Goal: Navigation & Orientation: Find specific page/section

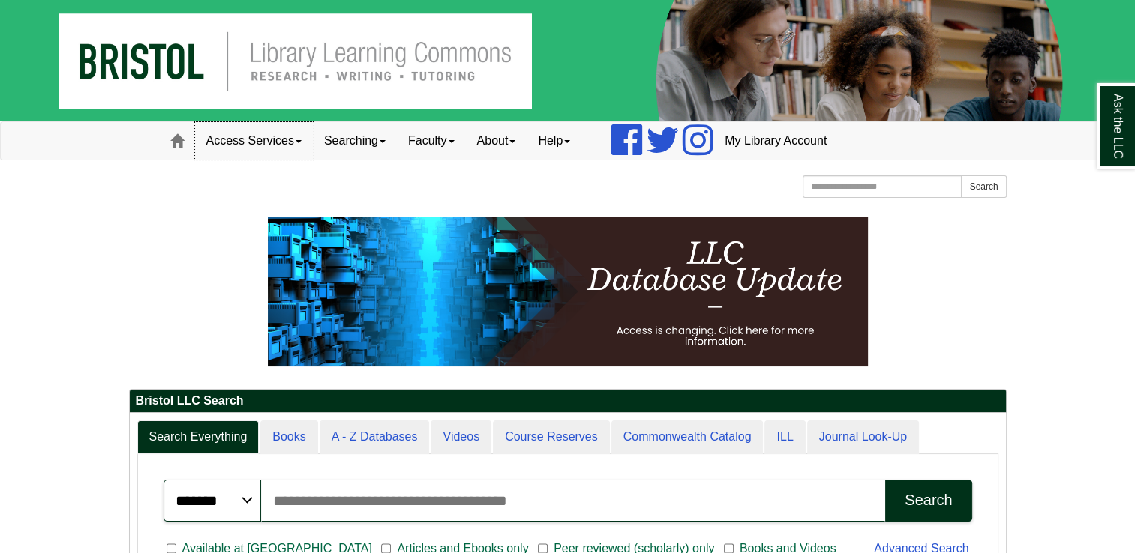
click at [293, 147] on link "Access Services" at bounding box center [254, 140] width 118 height 37
click at [484, 205] on div at bounding box center [567, 205] width 877 height 7
click at [385, 140] on span at bounding box center [382, 141] width 6 height 3
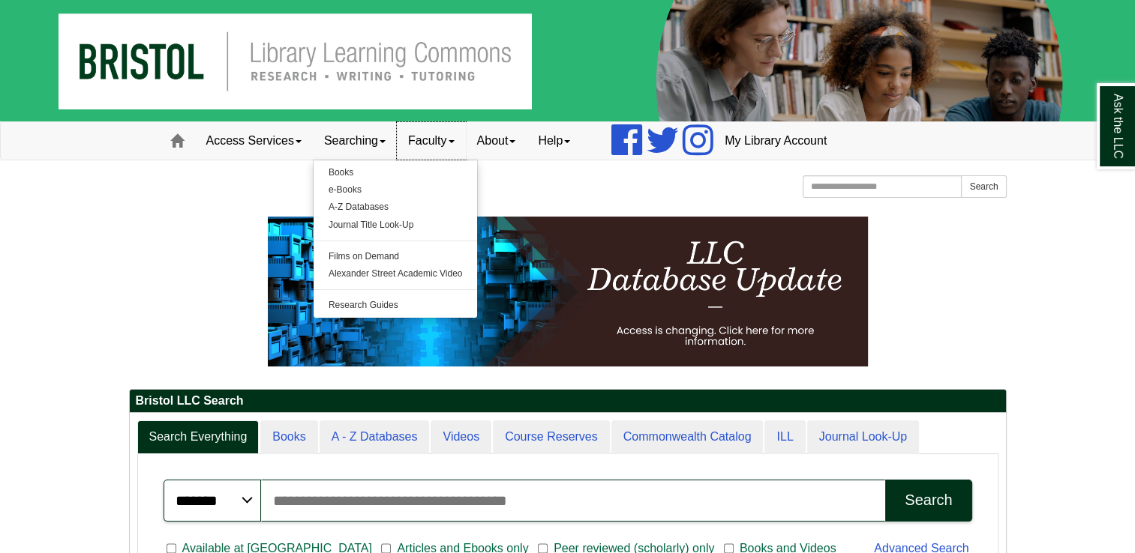
click at [465, 136] on link "Faculty" at bounding box center [431, 140] width 69 height 37
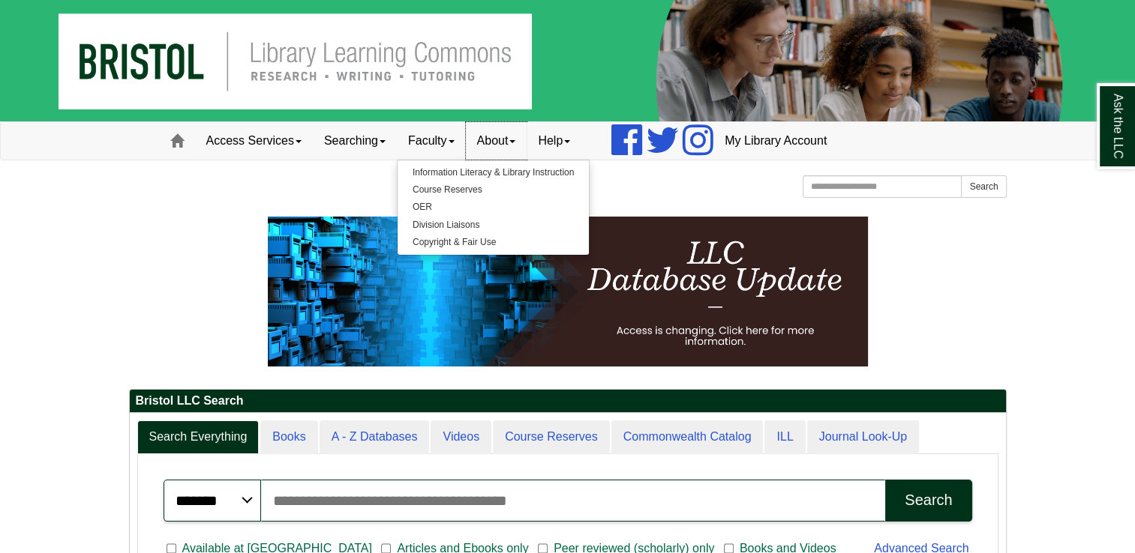
click at [520, 142] on link "About" at bounding box center [496, 140] width 61 height 37
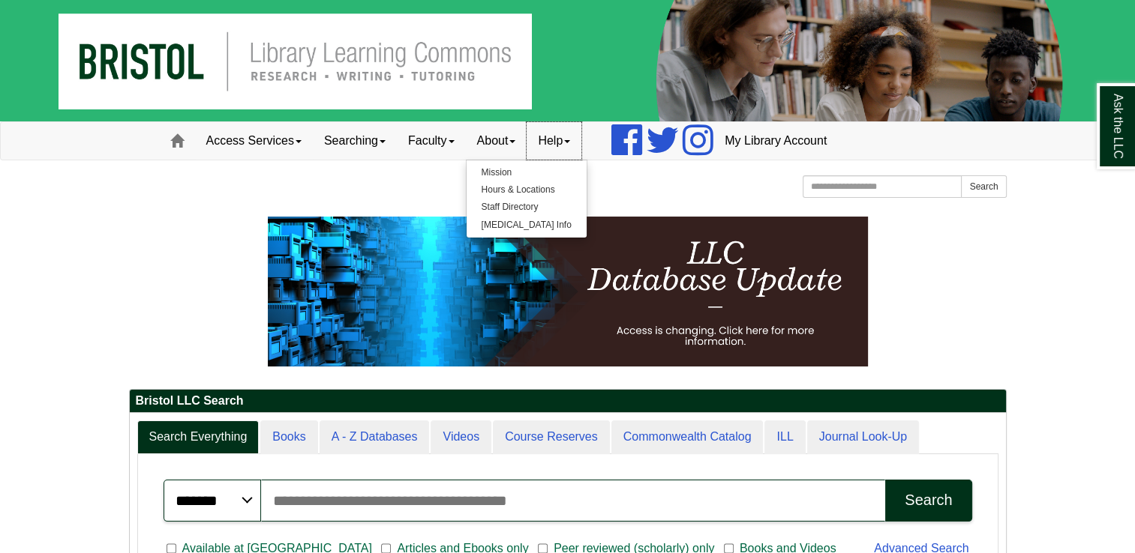
click at [581, 145] on link "Help" at bounding box center [553, 140] width 55 height 37
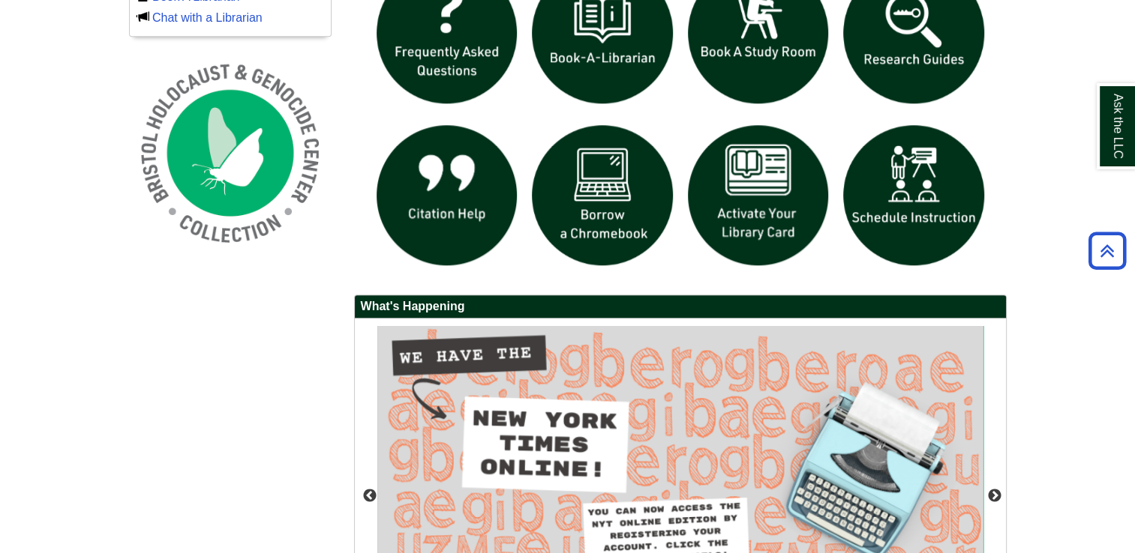
scroll to position [1117, 0]
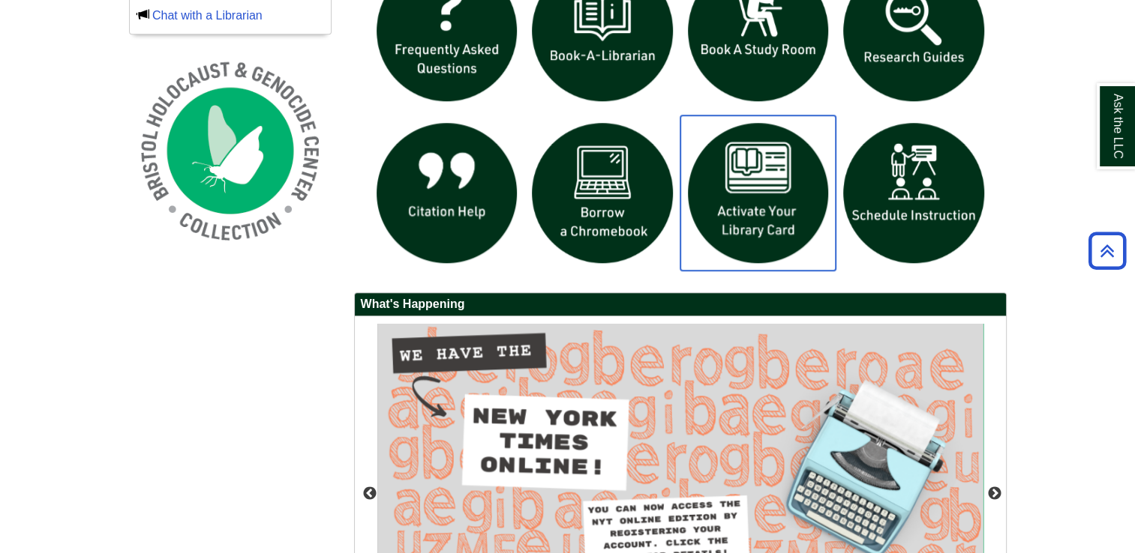
click at [783, 185] on img "slideshow" at bounding box center [758, 193] width 156 height 156
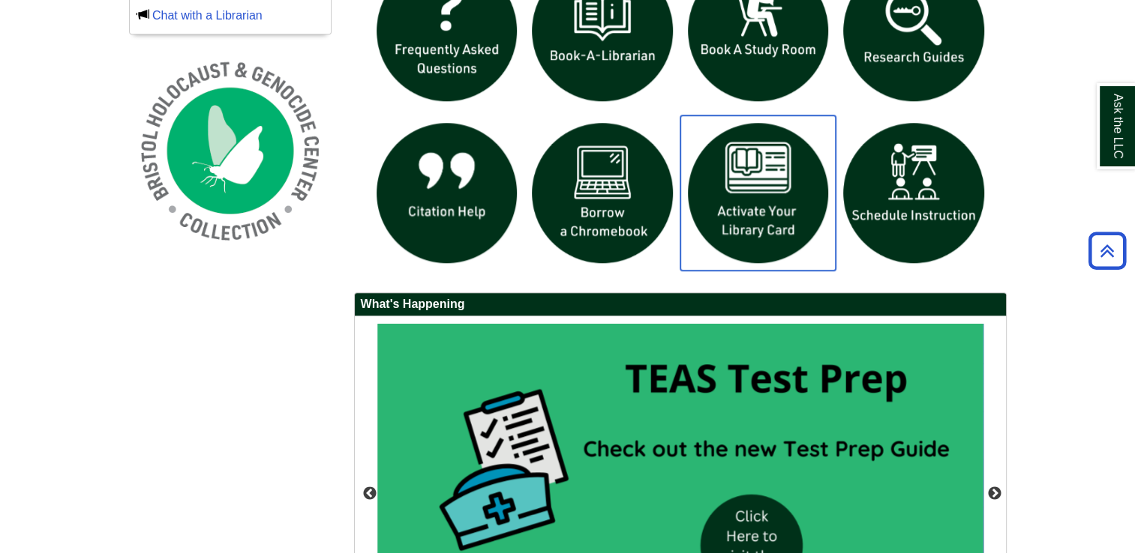
click at [772, 199] on img "slideshow" at bounding box center [758, 193] width 156 height 156
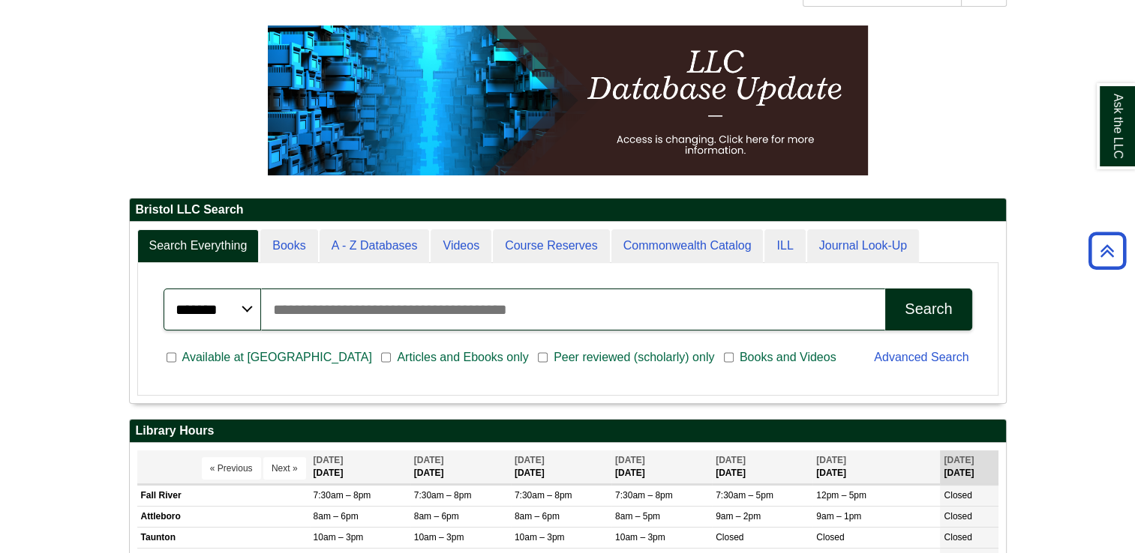
scroll to position [0, 0]
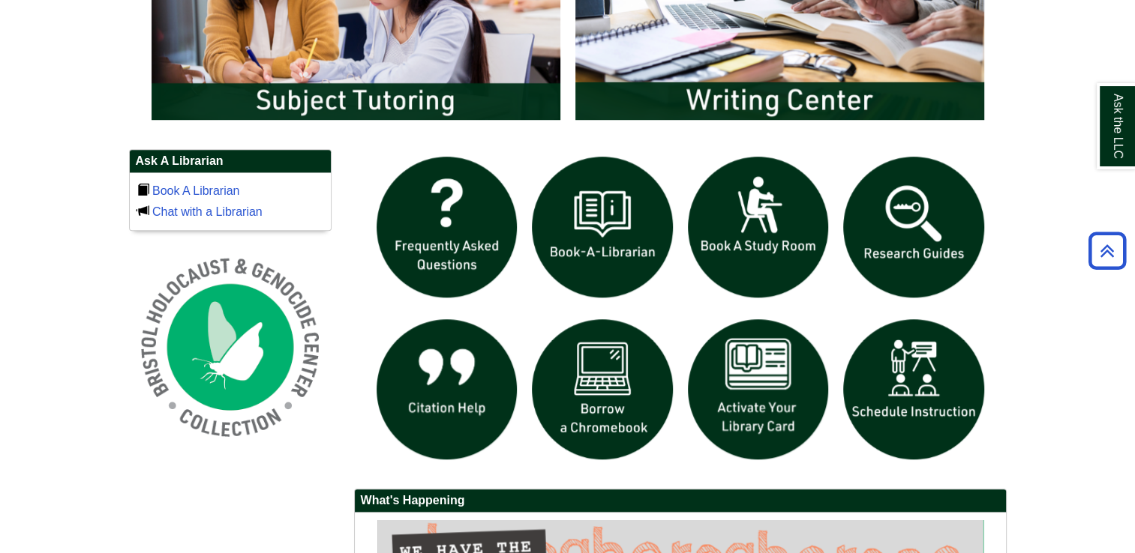
scroll to position [918, 0]
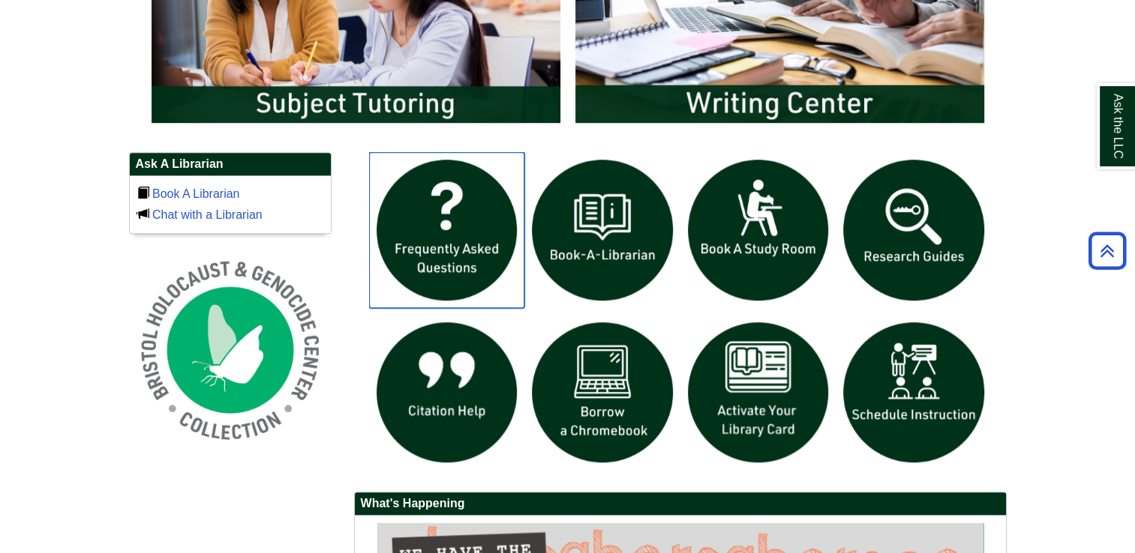
click at [446, 246] on img "slideshow" at bounding box center [447, 230] width 156 height 156
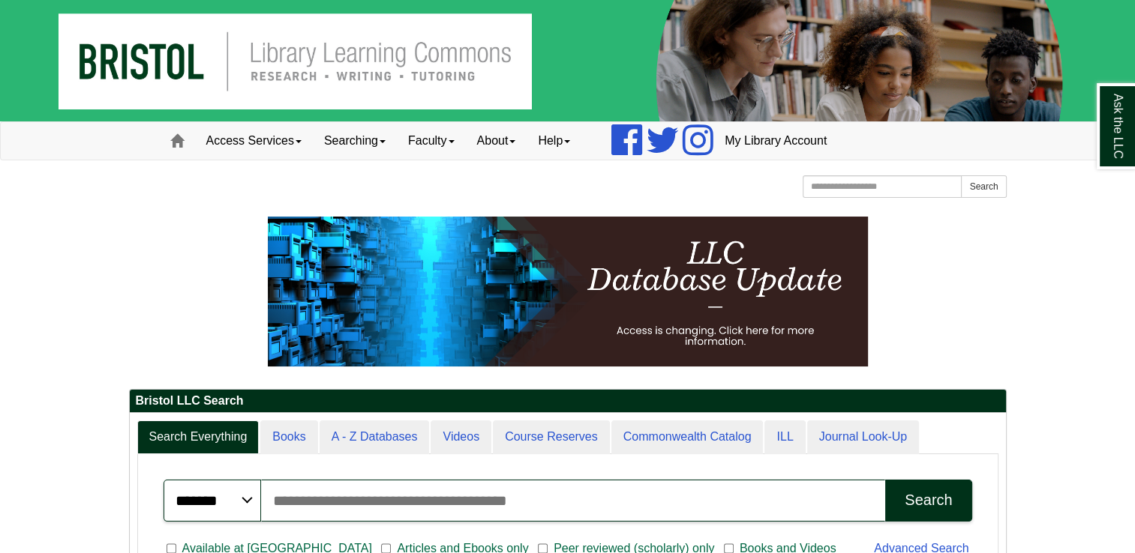
scroll to position [180, 876]
click at [376, 145] on link "Searching" at bounding box center [355, 140] width 84 height 37
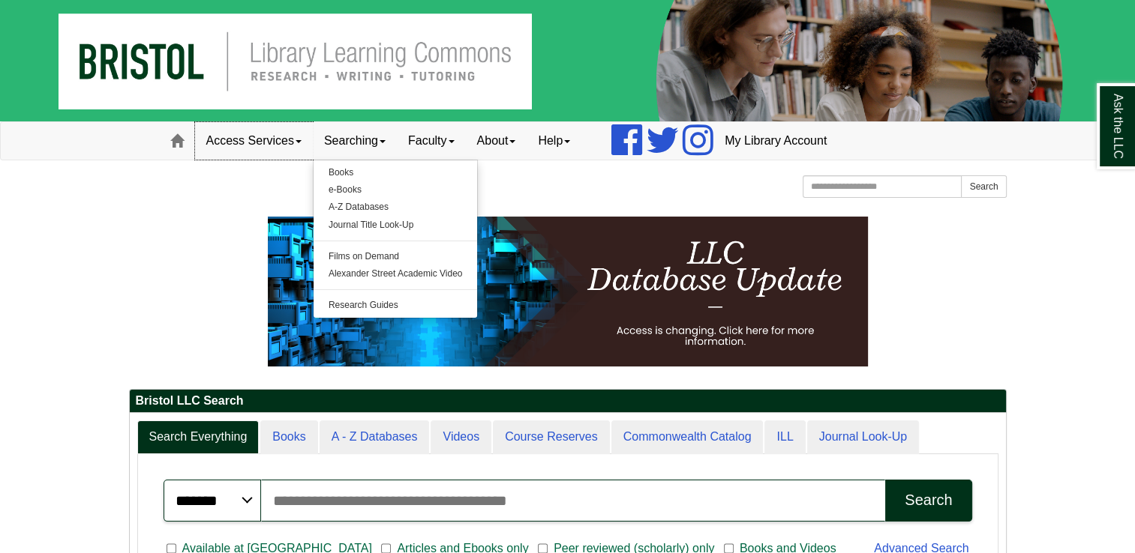
click at [304, 142] on link "Access Services" at bounding box center [254, 140] width 118 height 37
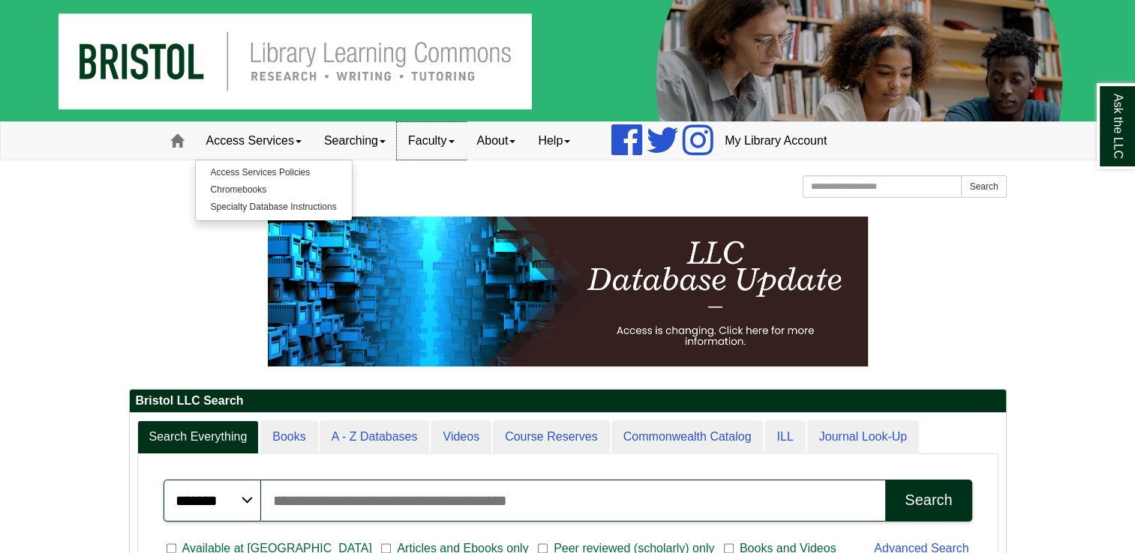
click at [452, 142] on link "Faculty" at bounding box center [431, 140] width 69 height 37
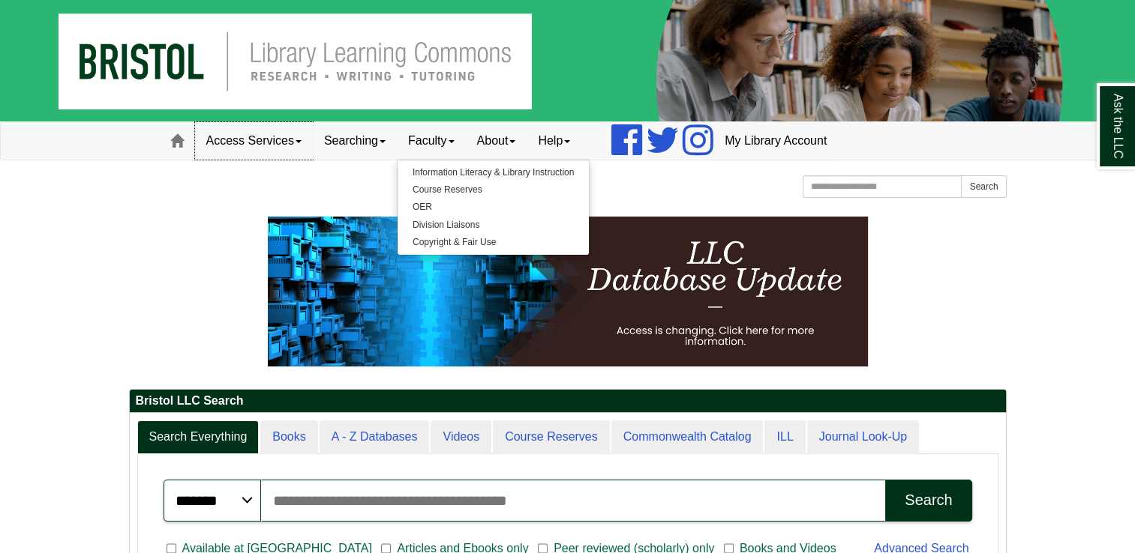
click at [260, 144] on link "Access Services" at bounding box center [254, 140] width 118 height 37
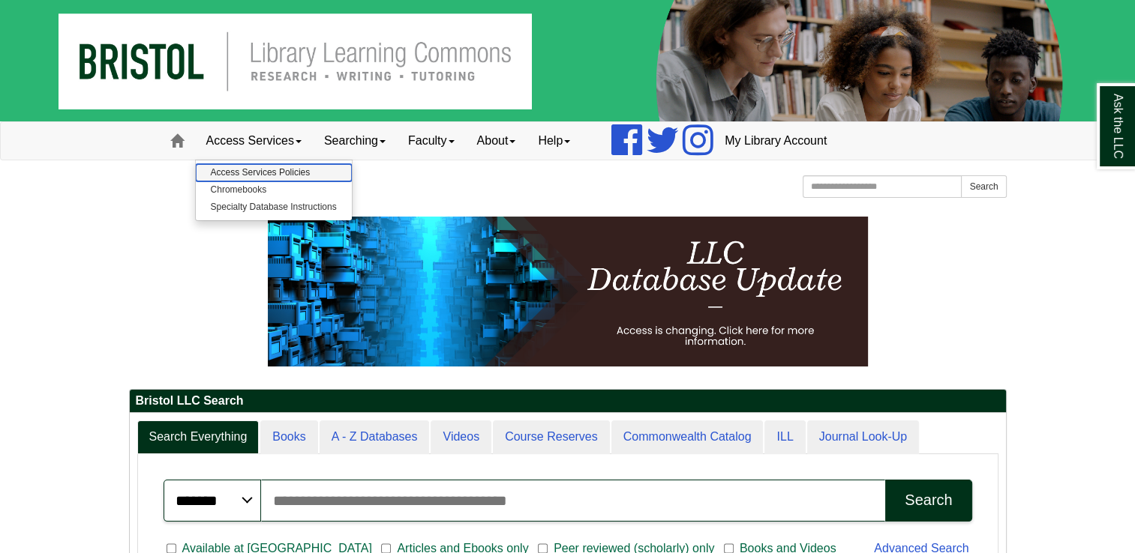
click at [257, 164] on link "Access Services Policies" at bounding box center [274, 172] width 156 height 17
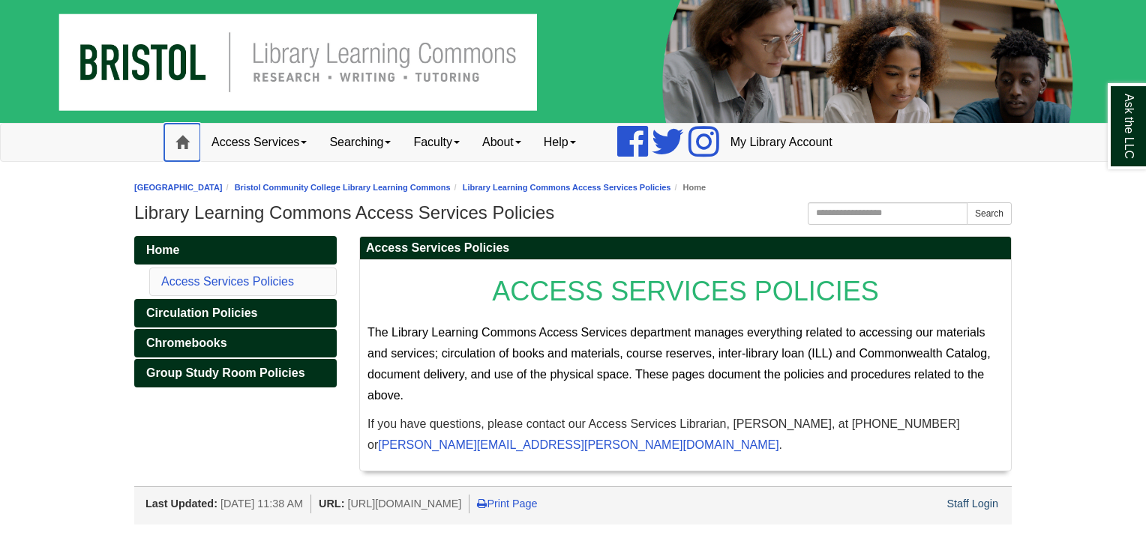
click at [183, 141] on span at bounding box center [181, 142] width 13 height 13
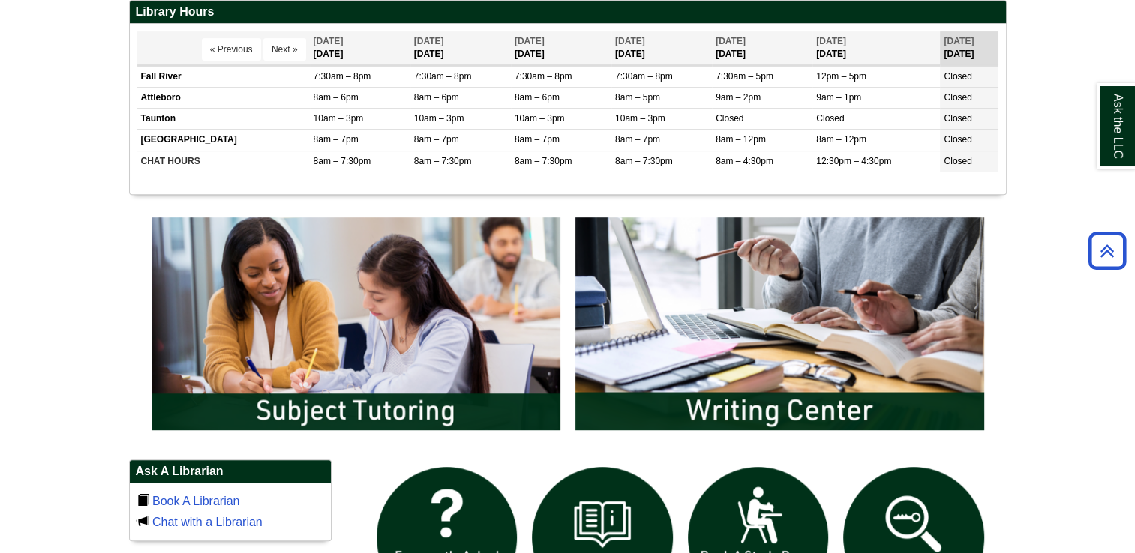
scroll to position [606, 0]
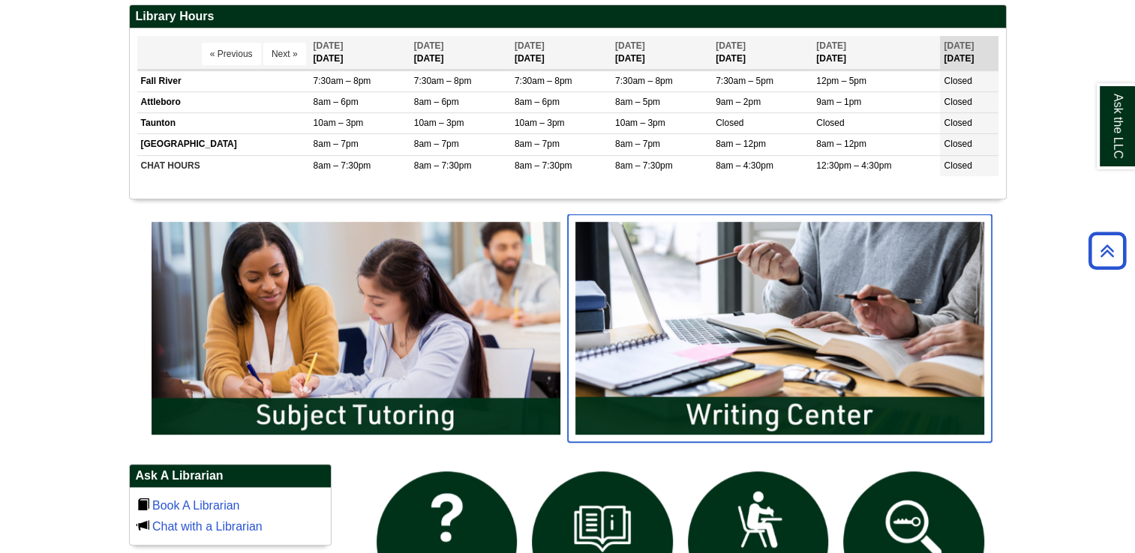
click at [793, 307] on img "slideshow" at bounding box center [780, 328] width 424 height 228
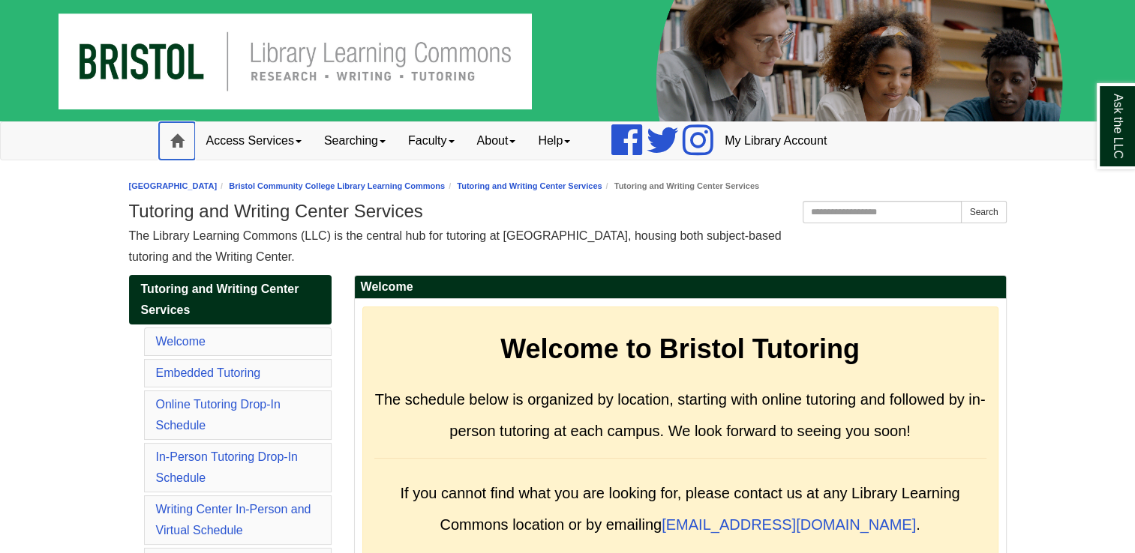
click at [189, 145] on link "Home" at bounding box center [177, 140] width 36 height 37
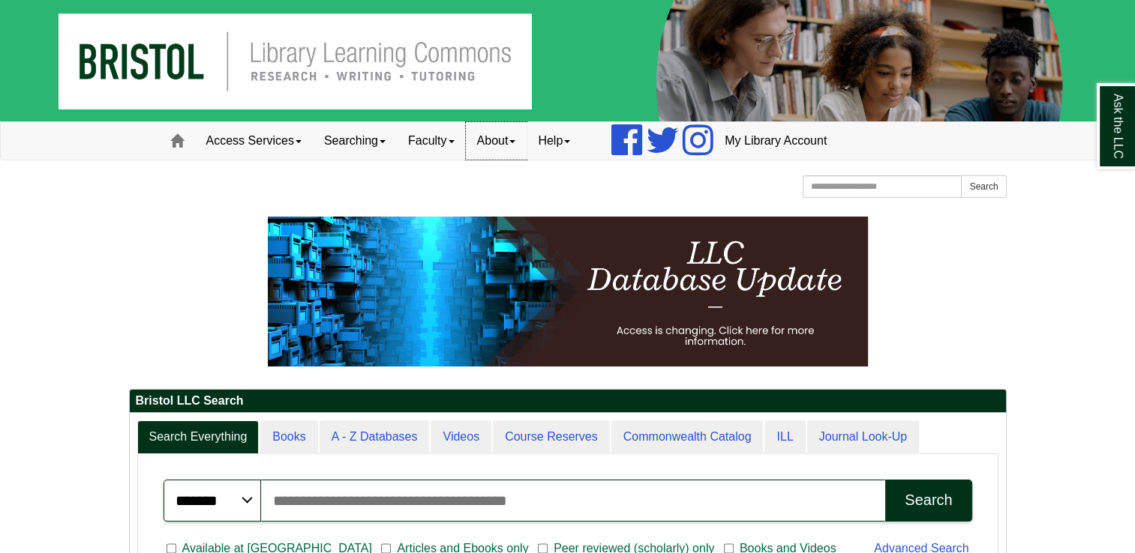
click at [527, 145] on link "About" at bounding box center [496, 140] width 61 height 37
click at [581, 148] on link "Help" at bounding box center [553, 140] width 55 height 37
click at [527, 133] on link "About" at bounding box center [496, 140] width 61 height 37
click at [453, 142] on link "Faculty" at bounding box center [431, 140] width 69 height 37
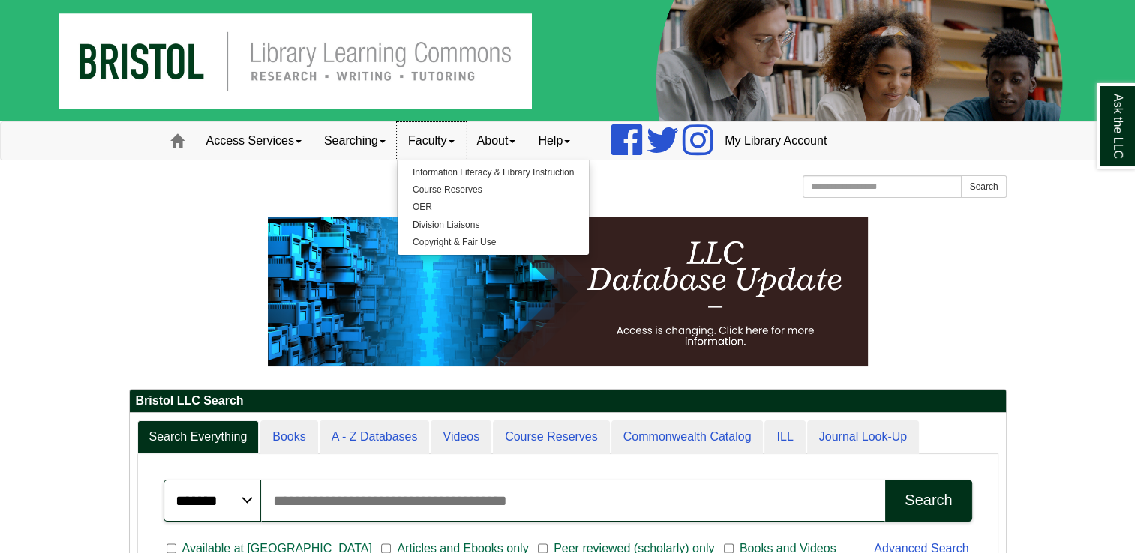
click at [403, 144] on link "Faculty" at bounding box center [431, 140] width 69 height 37
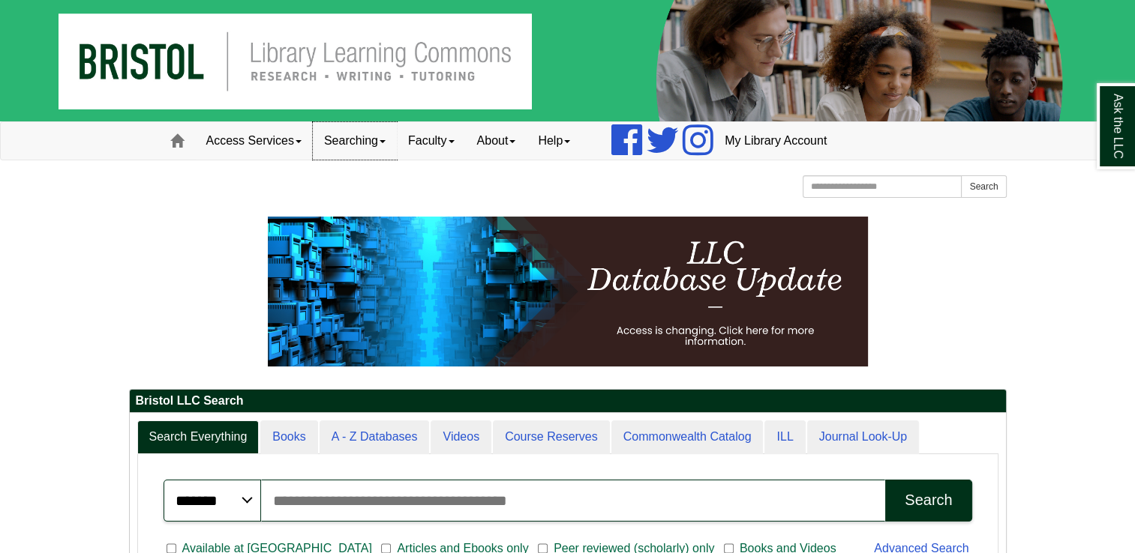
click at [381, 142] on link "Searching" at bounding box center [355, 140] width 84 height 37
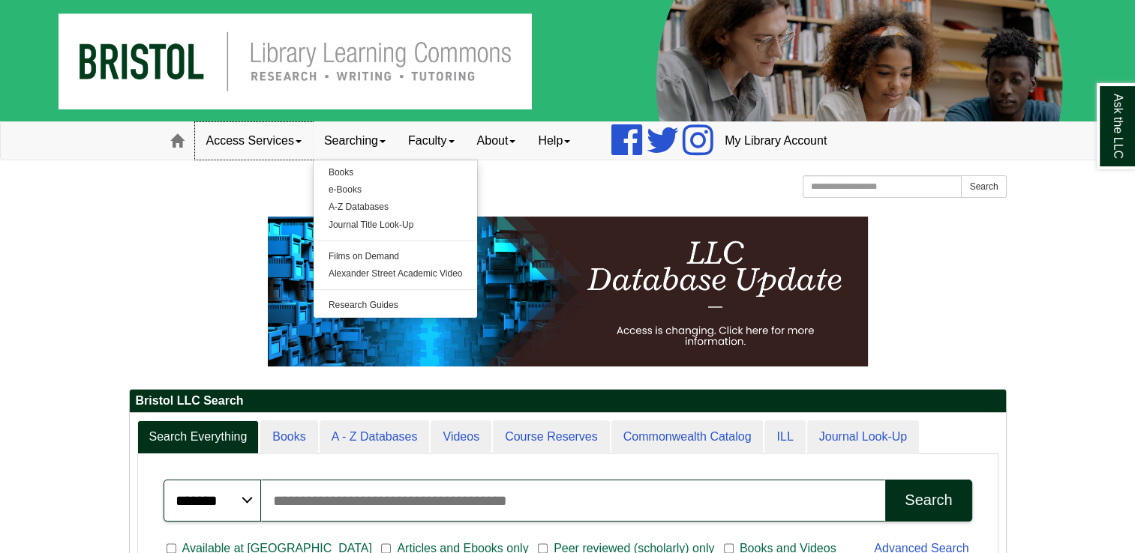
click at [309, 143] on link "Access Services" at bounding box center [254, 140] width 118 height 37
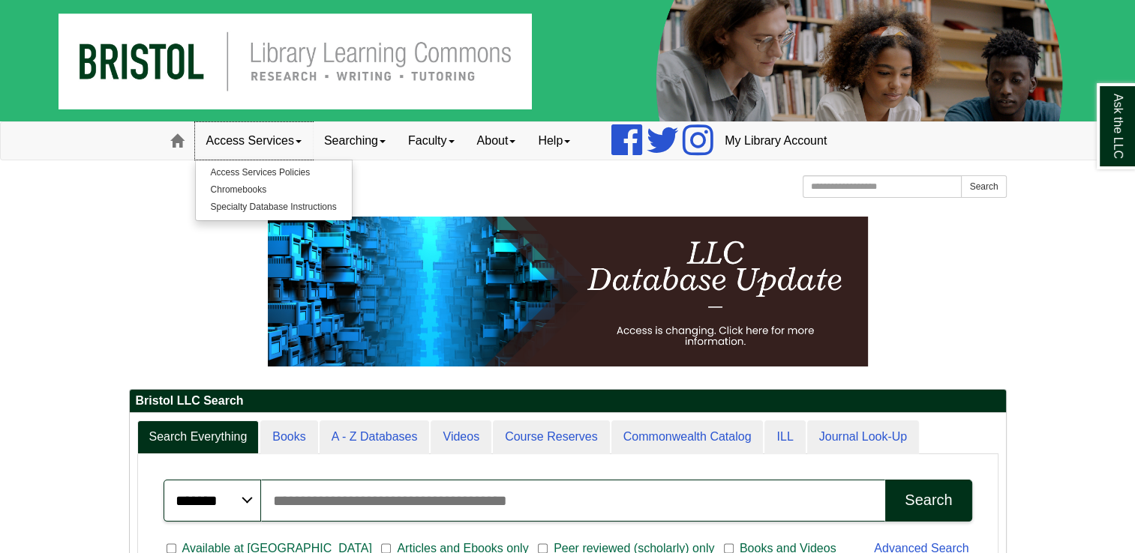
click at [309, 143] on link "Access Services" at bounding box center [254, 140] width 118 height 37
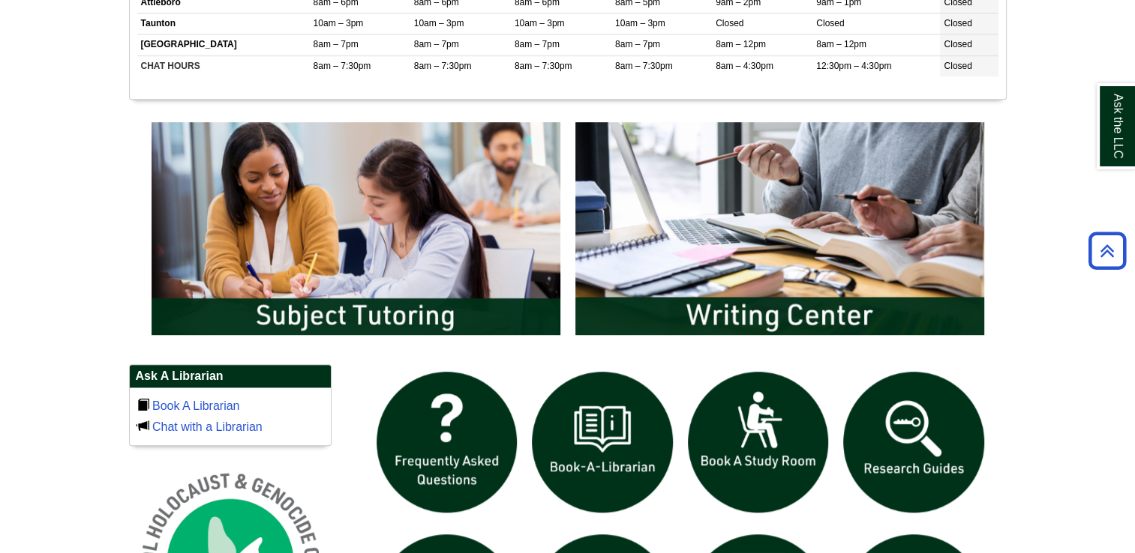
scroll to position [710, 0]
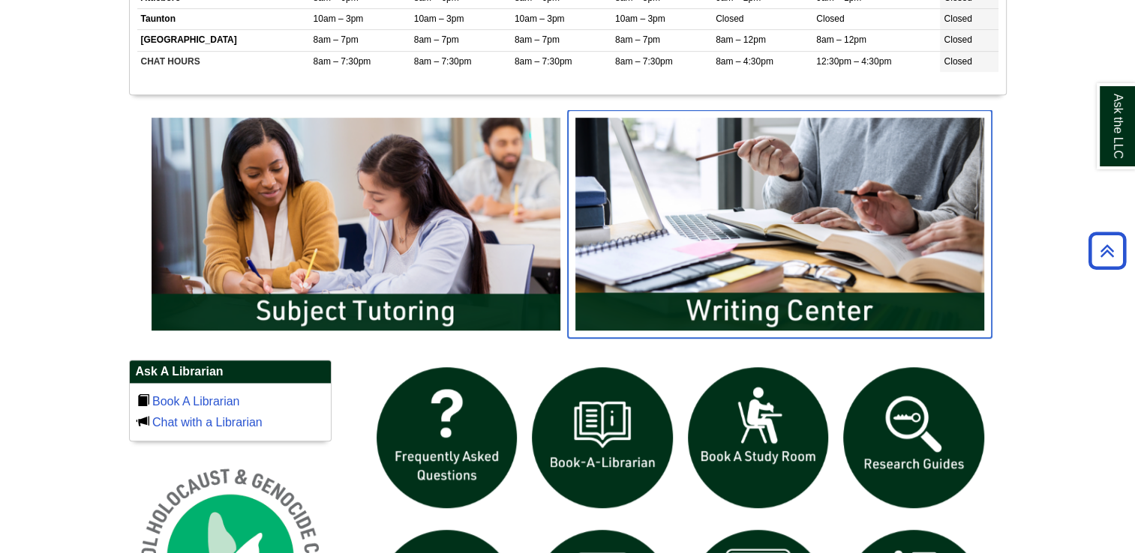
click at [758, 208] on img "slideshow" at bounding box center [780, 224] width 424 height 228
